Goal: Find specific page/section

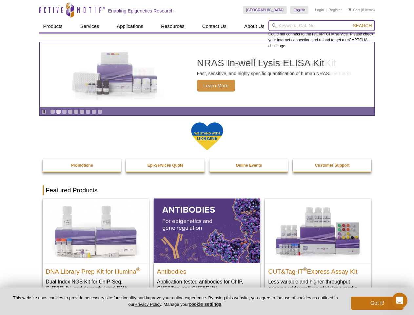
click at [322, 26] on input "search" at bounding box center [322, 25] width 107 height 11
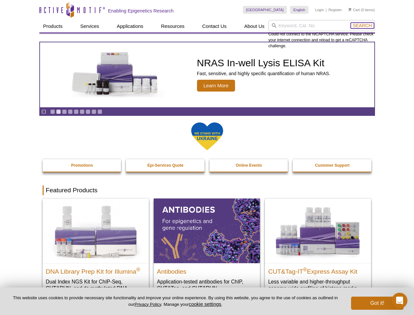
click at [362, 26] on span "Search" at bounding box center [362, 25] width 19 height 5
click at [44, 111] on icon "Pause" at bounding box center [44, 112] width 4 height 4
click at [52, 111] on link "Go to slide 1" at bounding box center [52, 111] width 5 height 5
click at [58, 111] on link "Go to slide 2" at bounding box center [58, 111] width 5 height 5
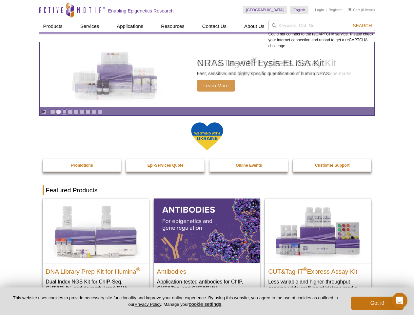
click at [64, 111] on link "Go to slide 3" at bounding box center [64, 111] width 5 height 5
click at [70, 111] on link "Go to slide 4" at bounding box center [70, 111] width 5 height 5
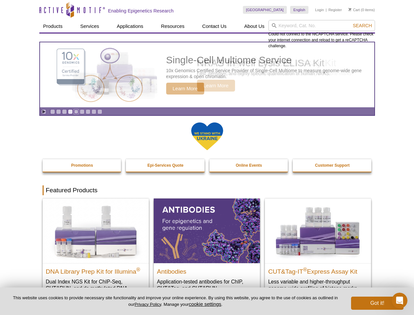
click at [76, 111] on link "Go to slide 5" at bounding box center [76, 111] width 5 height 5
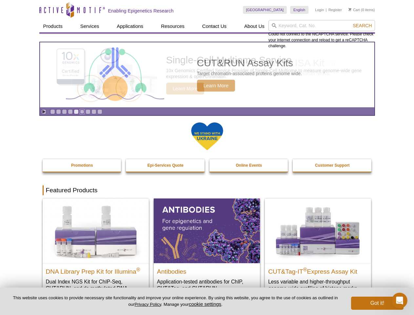
click at [82, 111] on link "Go to slide 6" at bounding box center [82, 111] width 5 height 5
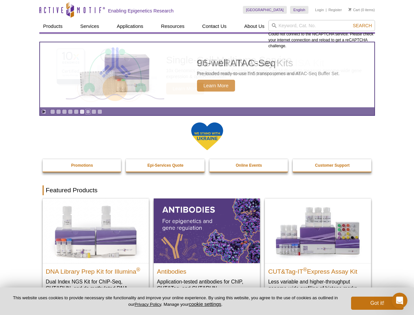
click at [88, 111] on link "Go to slide 7" at bounding box center [88, 111] width 5 height 5
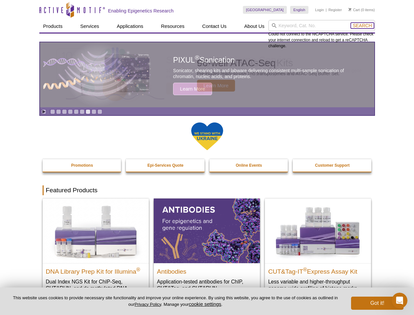
click at [362, 26] on span "Search" at bounding box center [362, 25] width 19 height 5
